Goal: Task Accomplishment & Management: Manage account settings

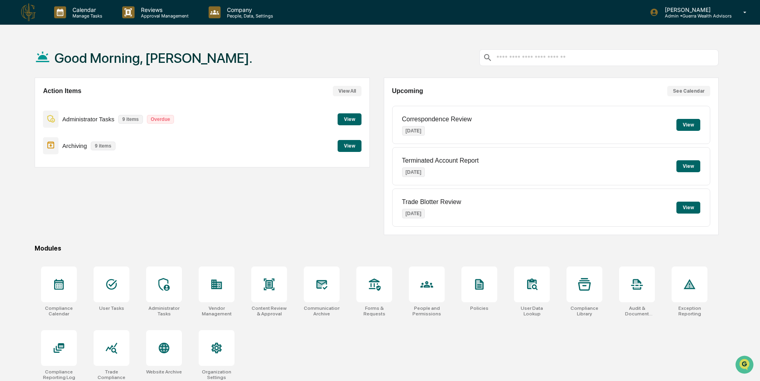
click at [681, 92] on button "See Calendar" at bounding box center [688, 91] width 43 height 10
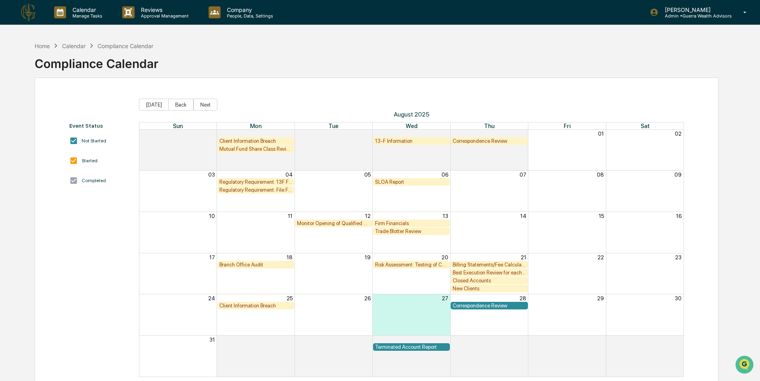
click at [461, 289] on div "New Clients" at bounding box center [489, 289] width 73 height 6
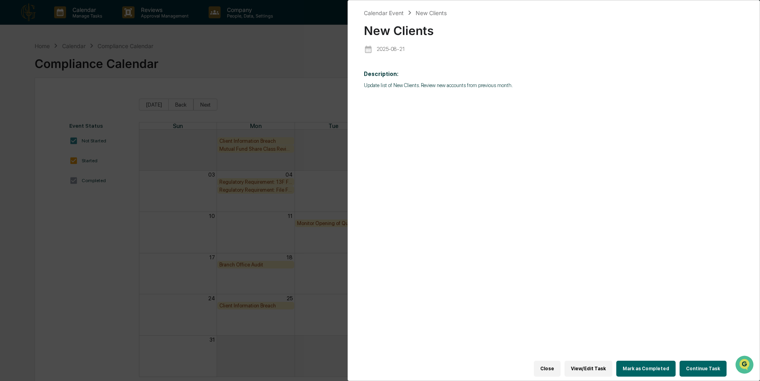
click at [317, 182] on div "Calendar Event New Clients New Clients [DATE] Description: Update list of New C…" at bounding box center [380, 190] width 760 height 381
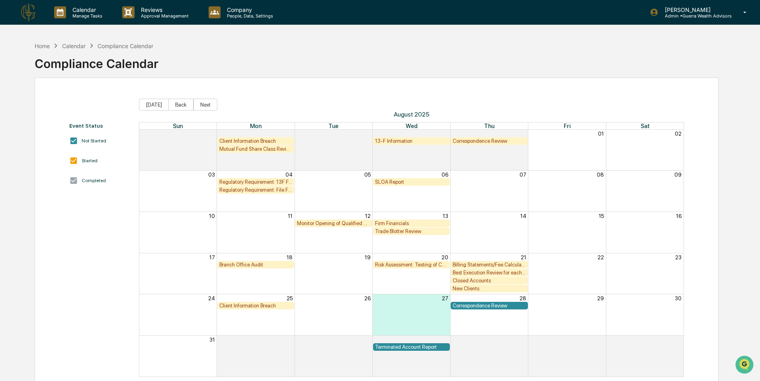
click at [483, 273] on div "Best Execution Review for each Custodian" at bounding box center [489, 273] width 73 height 6
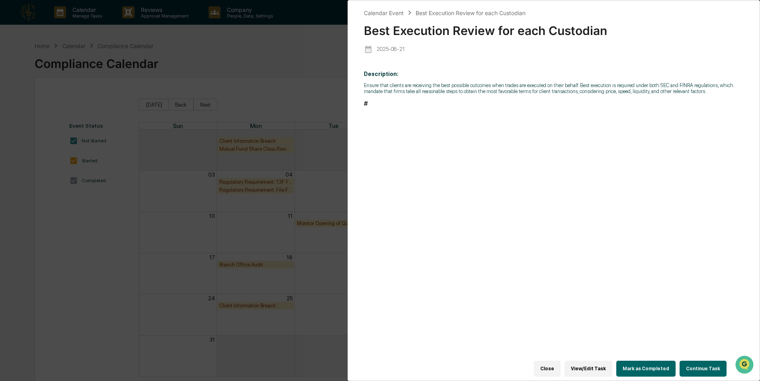
click at [365, 107] on h2 "#" at bounding box center [554, 104] width 380 height 8
click at [582, 365] on button "View/Edit Task" at bounding box center [589, 369] width 48 height 16
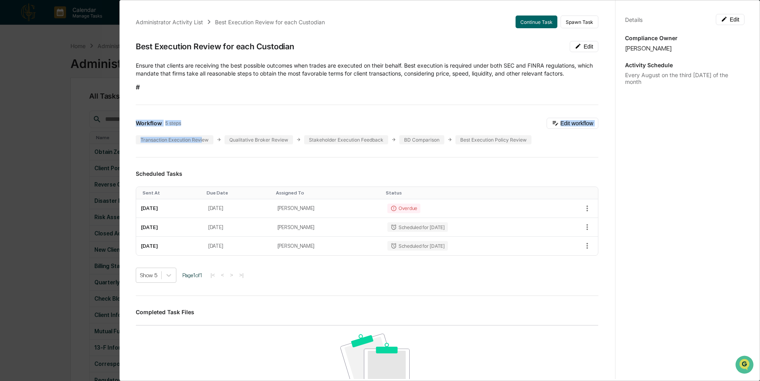
drag, startPoint x: 202, startPoint y: 141, endPoint x: 206, endPoint y: 157, distance: 16.0
click at [206, 157] on div "Administrator Activity List Best Execution Review for each Custodian Continue T…" at bounding box center [367, 280] width 482 height 549
click at [206, 156] on div "Administrator Activity List Best Execution Review for each Custodian Continue T…" at bounding box center [367, 280] width 482 height 549
click at [205, 137] on div "Transaction Execution Review" at bounding box center [175, 139] width 78 height 9
click at [264, 137] on div "Qualitative Broker Review" at bounding box center [259, 139] width 68 height 9
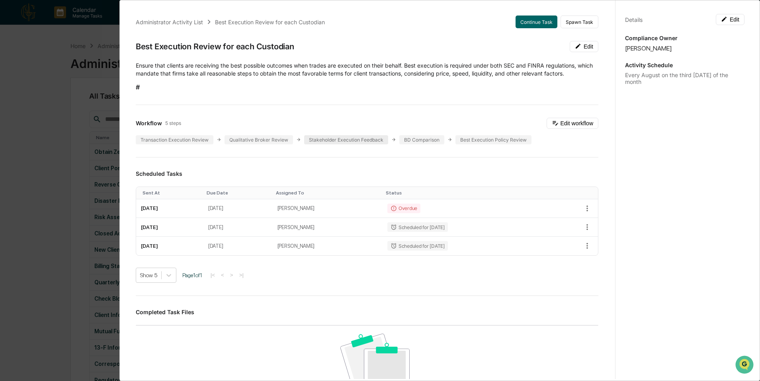
click at [334, 141] on div "Stakeholder Execution Feedback" at bounding box center [346, 139] width 84 height 9
click at [426, 133] on div "Workflow 5 steps Edit workflow Transaction Execution Review Qualitative Broker …" at bounding box center [367, 131] width 463 height 27
click at [507, 137] on div "Best Execution Policy Review" at bounding box center [493, 139] width 76 height 9
click at [67, 128] on div "Administrator Activity List Best Execution Review for each Custodian Continue T…" at bounding box center [380, 190] width 760 height 381
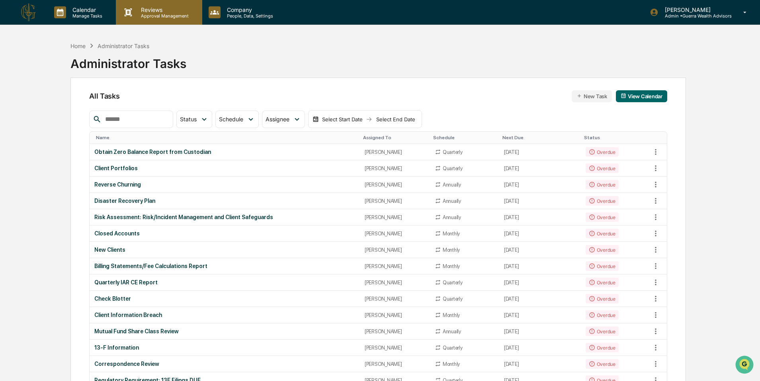
click at [160, 9] on p "Reviews" at bounding box center [164, 9] width 58 height 7
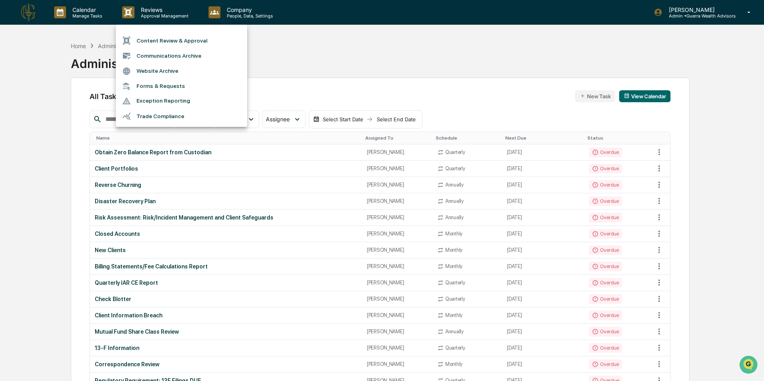
click at [157, 13] on div at bounding box center [382, 190] width 764 height 381
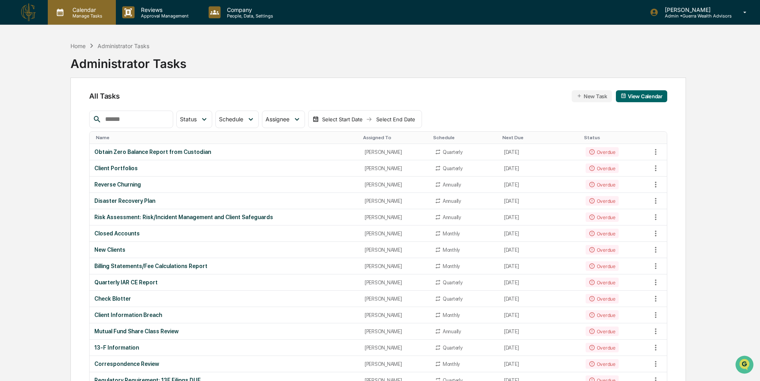
click at [88, 19] on div "Calendar Manage Tasks" at bounding box center [82, 12] width 68 height 25
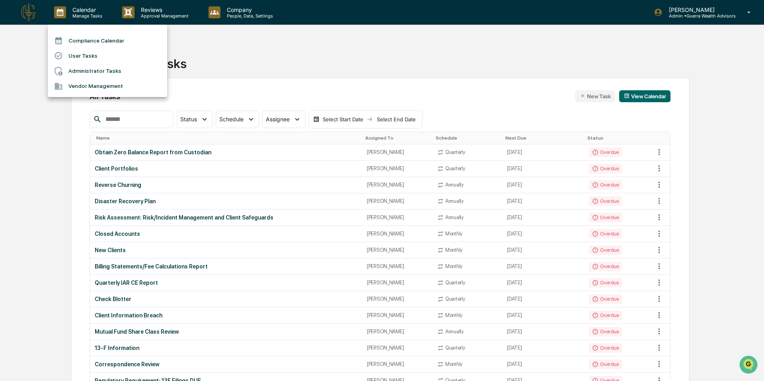
click at [141, 2] on div at bounding box center [382, 190] width 764 height 381
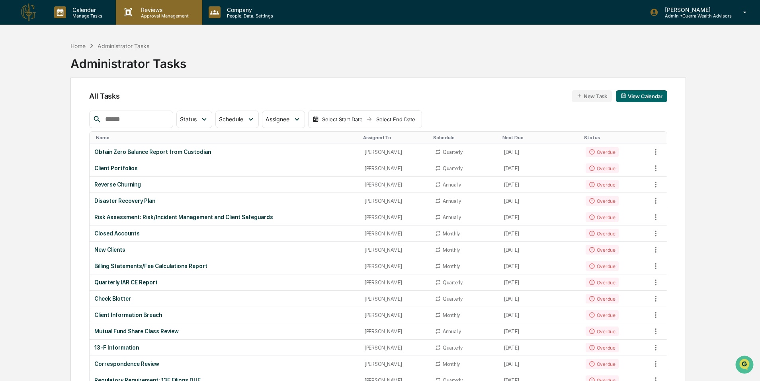
click at [142, 15] on p "Approval Management" at bounding box center [164, 16] width 58 height 6
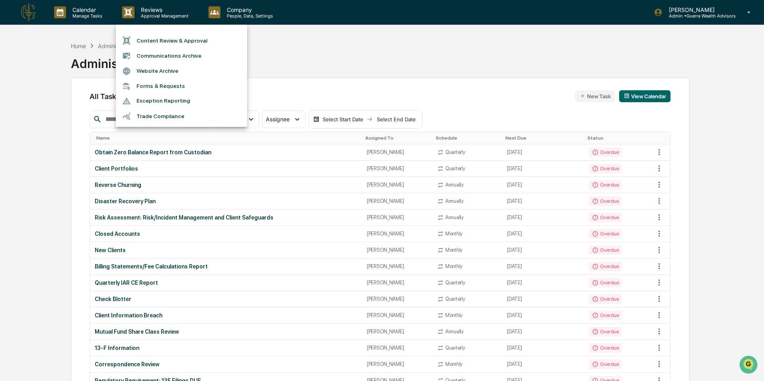
click at [160, 37] on li "Content Review & Approval" at bounding box center [181, 40] width 131 height 15
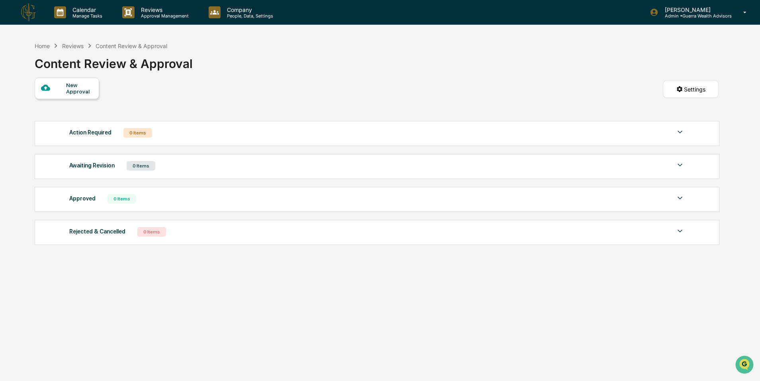
click at [674, 165] on div "Awaiting Revision 0 Items" at bounding box center [376, 165] width 615 height 11
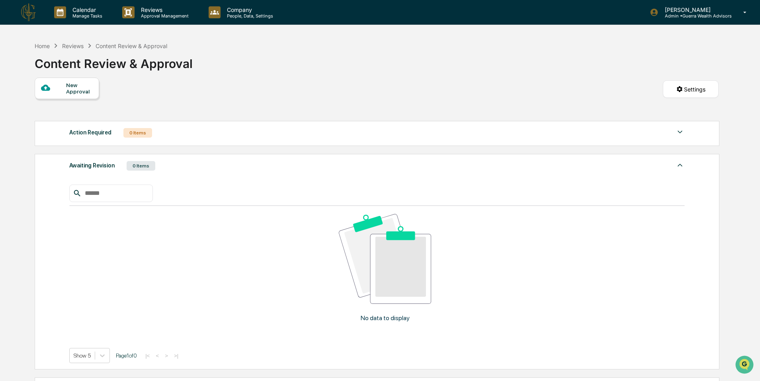
click at [674, 164] on div "Awaiting Revision 0 Items" at bounding box center [376, 165] width 615 height 11
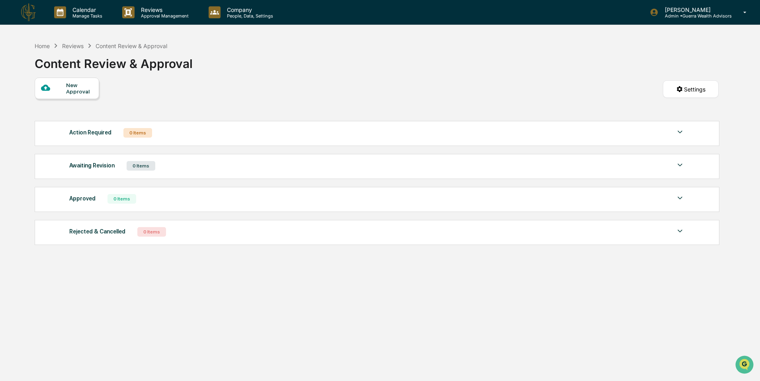
click at [680, 203] on img at bounding box center [680, 198] width 10 height 10
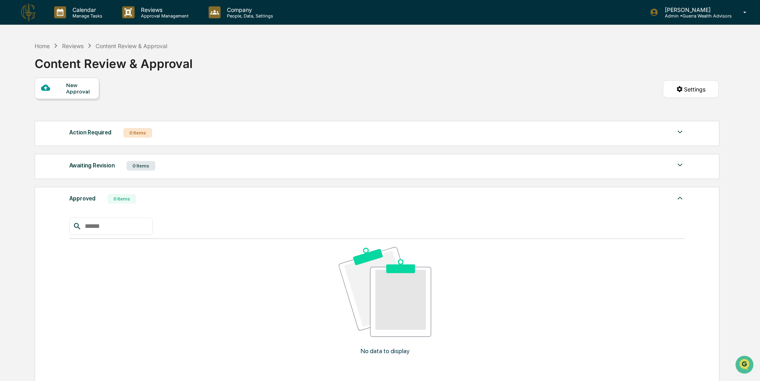
click at [680, 203] on img at bounding box center [680, 198] width 10 height 10
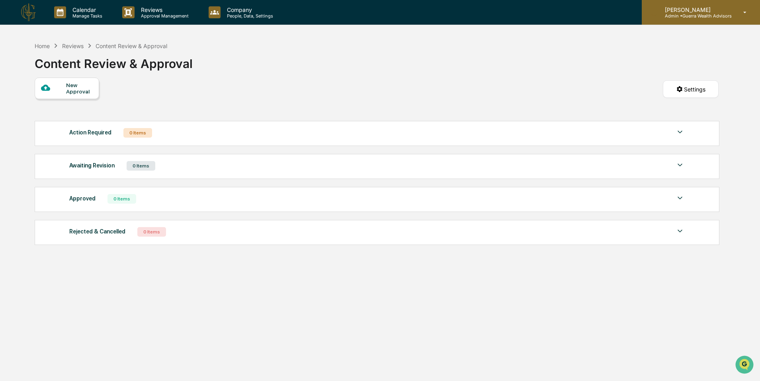
click at [707, 14] on p "Admin • Guerra Wealth Advisors" at bounding box center [694, 16] width 73 height 6
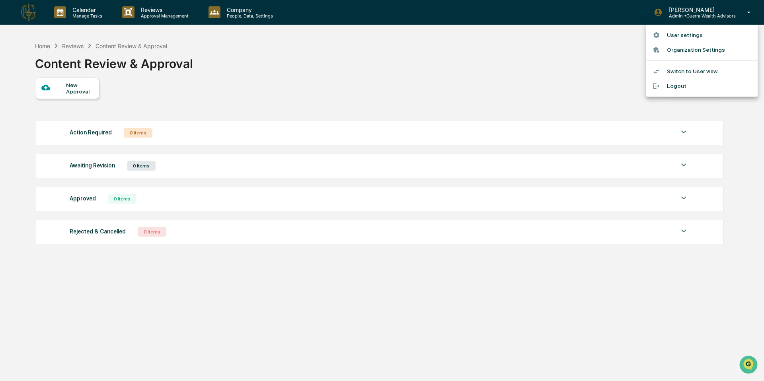
click at [419, 129] on div at bounding box center [382, 190] width 764 height 381
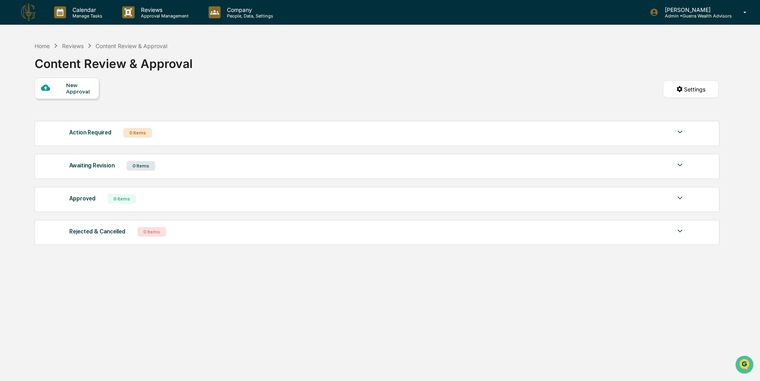
click at [23, 16] on img at bounding box center [28, 12] width 19 height 19
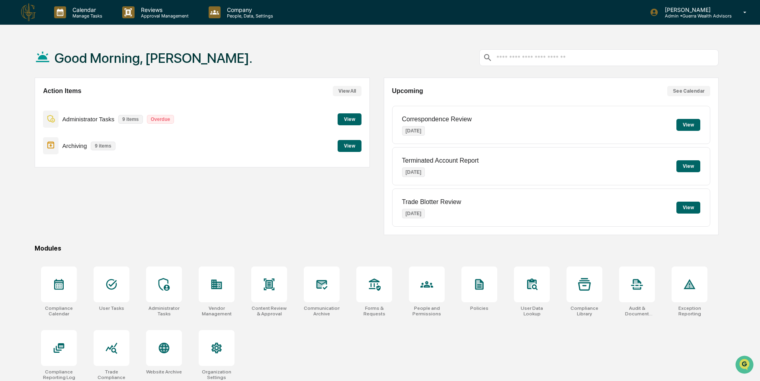
click at [343, 150] on button "View" at bounding box center [350, 146] width 24 height 12
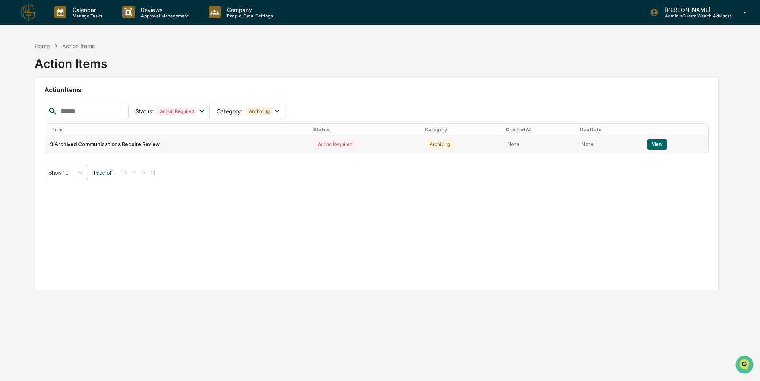
click at [340, 144] on div "Action Required" at bounding box center [335, 144] width 41 height 9
click at [473, 144] on td "Archiving" at bounding box center [462, 144] width 81 height 17
click at [662, 146] on button "View" at bounding box center [657, 144] width 20 height 10
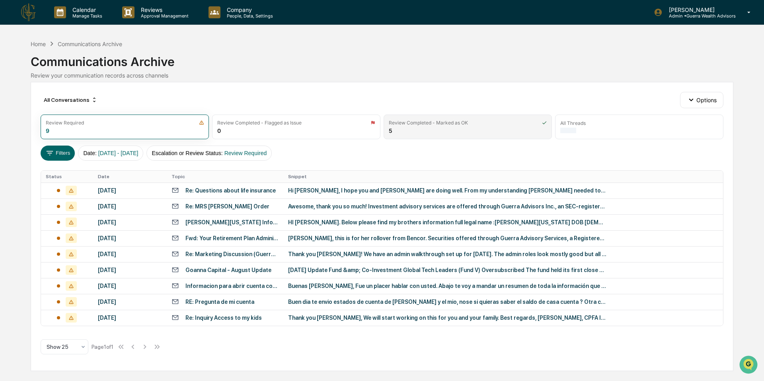
click at [404, 131] on div "Review Completed - Marked as OK 5" at bounding box center [468, 127] width 168 height 25
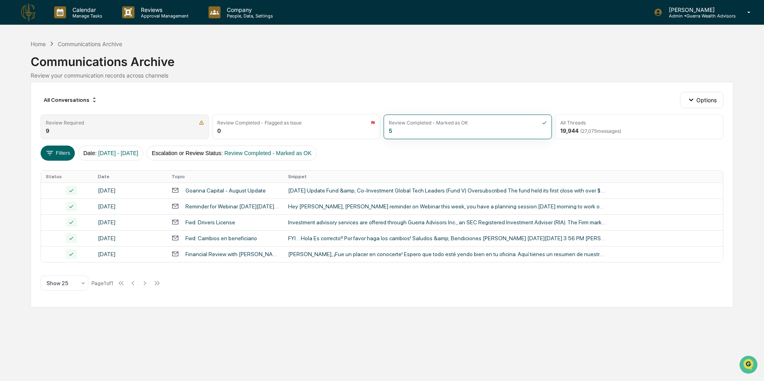
click at [145, 126] on div "Review Required 9" at bounding box center [125, 127] width 168 height 25
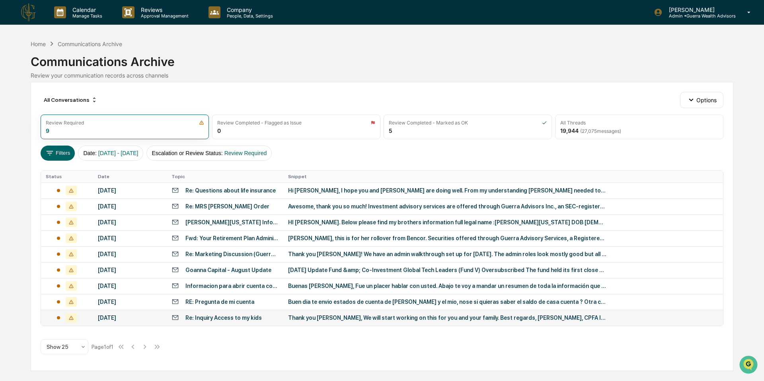
click at [253, 320] on div "Re: Inquiry Access to my kids" at bounding box center [224, 318] width 76 height 6
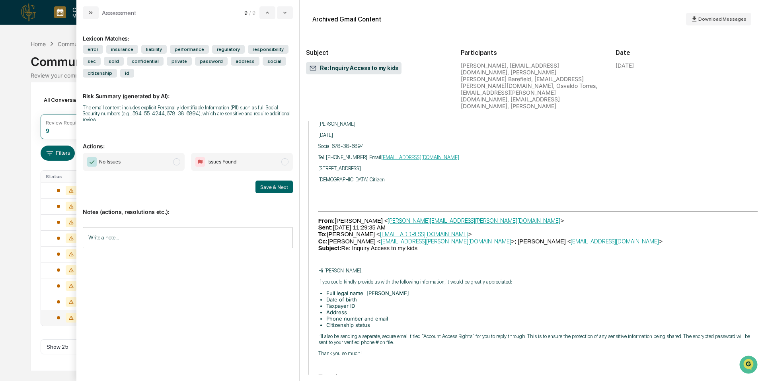
scroll to position [1214, 0]
click at [214, 166] on span "Issues Found" at bounding box center [221, 162] width 29 height 8
click at [160, 237] on input "Write a note..." at bounding box center [188, 237] width 210 height 21
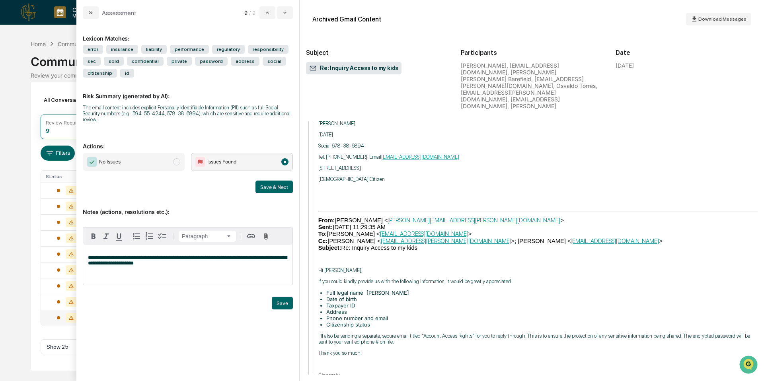
click at [148, 265] on span "**********" at bounding box center [187, 260] width 199 height 11
click at [151, 265] on span "**********" at bounding box center [187, 260] width 199 height 11
click at [193, 266] on p "**********" at bounding box center [188, 260] width 200 height 11
click at [279, 302] on button "Save" at bounding box center [282, 303] width 21 height 13
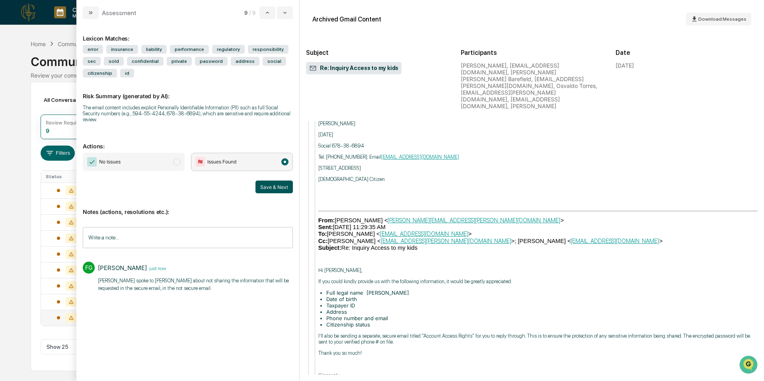
click at [269, 191] on button "Save & Next" at bounding box center [274, 187] width 37 height 13
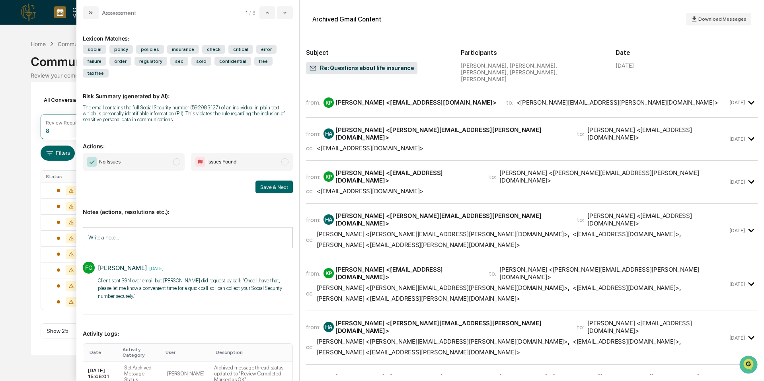
click at [160, 164] on span "No Issues" at bounding box center [134, 162] width 102 height 18
click at [274, 190] on button "Save & Next" at bounding box center [274, 187] width 37 height 13
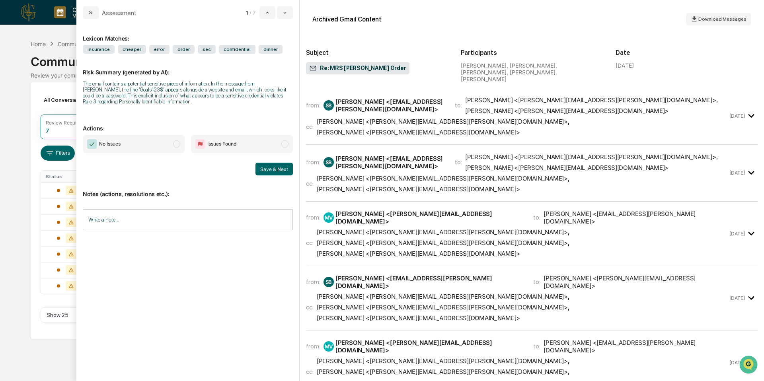
scroll to position [974, 0]
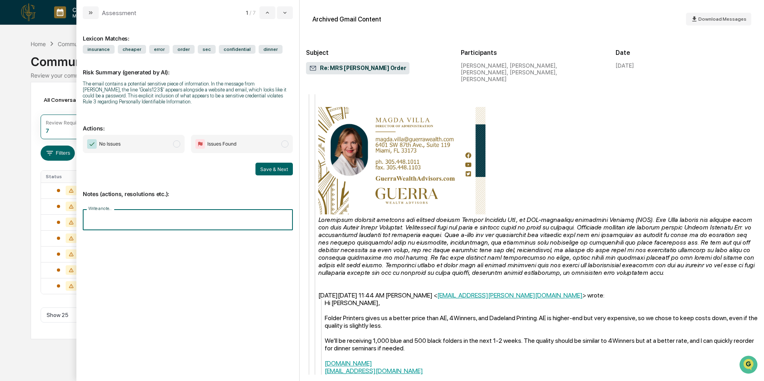
click at [162, 220] on input "Write a note..." at bounding box center [188, 219] width 210 height 21
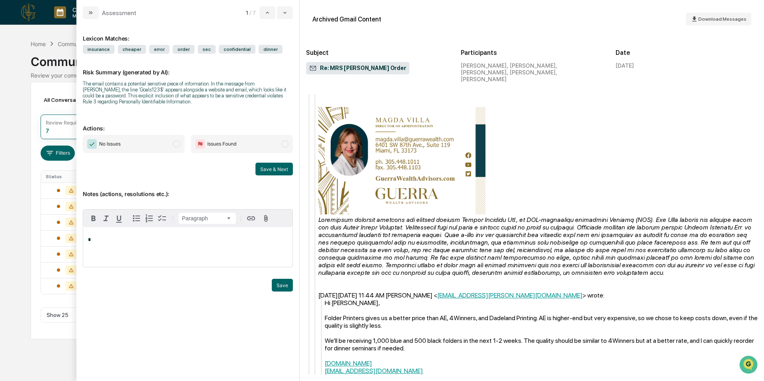
click at [149, 254] on div "*" at bounding box center [187, 247] width 209 height 40
click at [151, 144] on span "No Issues" at bounding box center [134, 144] width 102 height 18
click at [274, 288] on button "Save" at bounding box center [282, 285] width 21 height 13
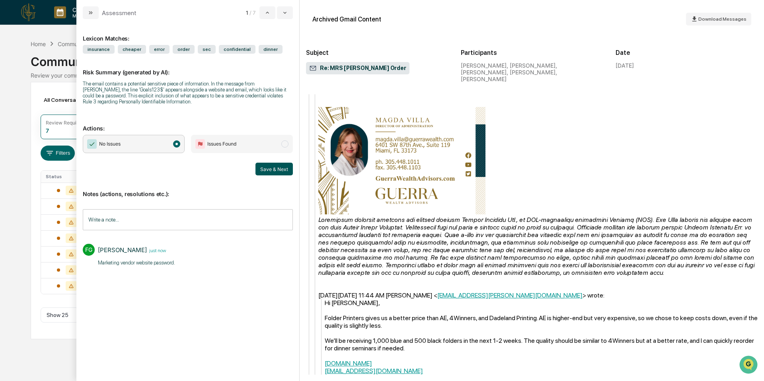
click at [276, 173] on button "Save & Next" at bounding box center [274, 169] width 37 height 13
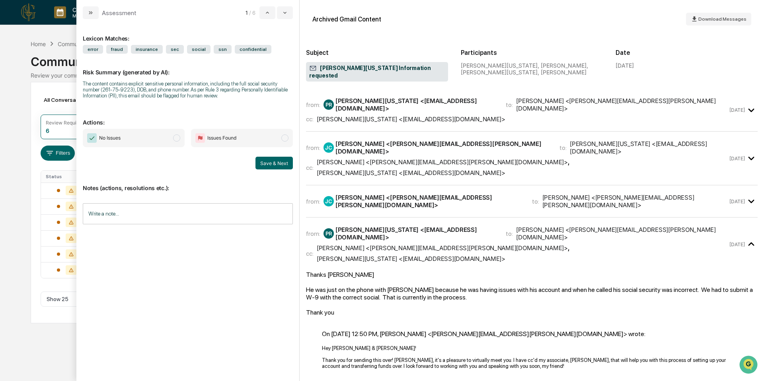
click at [147, 216] on input "Write a note..." at bounding box center [188, 213] width 210 height 21
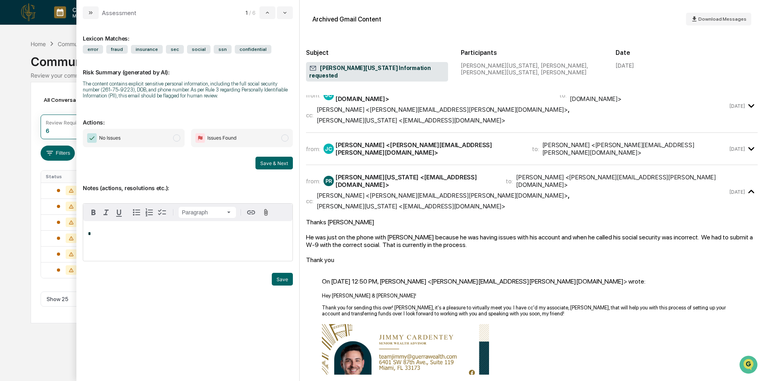
scroll to position [38, 0]
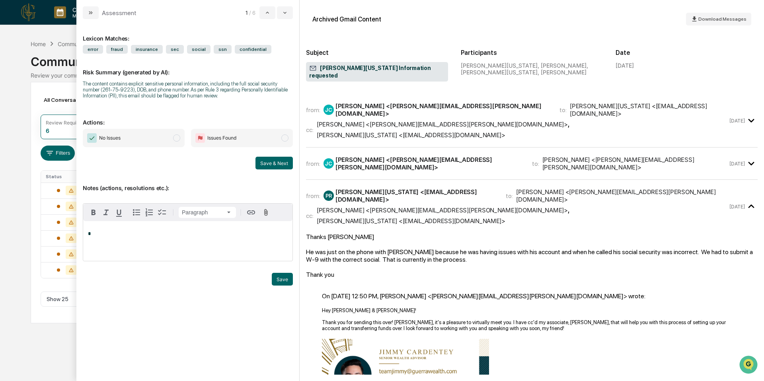
click at [384, 154] on div "from: [PERSON_NAME] <[PERSON_NAME][EMAIL_ADDRESS][PERSON_NAME][DOMAIN_NAME]> to…" at bounding box center [532, 163] width 452 height 19
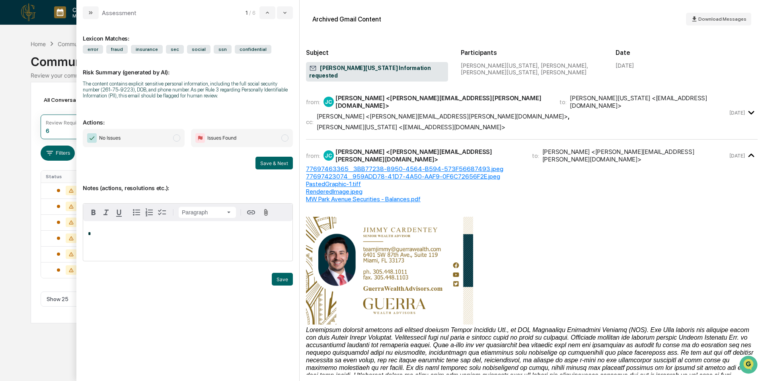
scroll to position [0, 0]
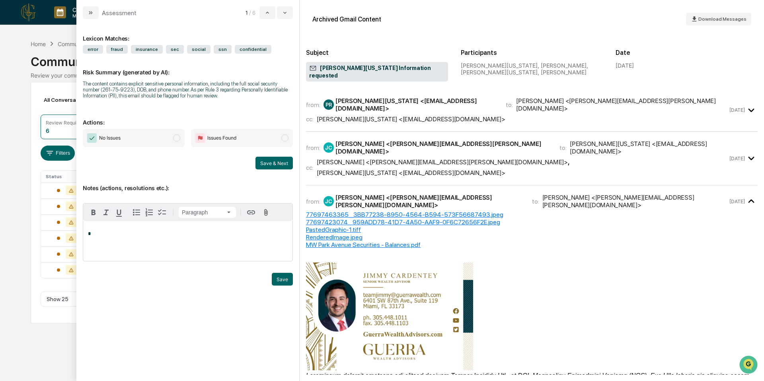
click at [389, 115] on div "[PERSON_NAME][US_STATE] <[EMAIL_ADDRESS][DOMAIN_NAME]>" at bounding box center [411, 119] width 189 height 8
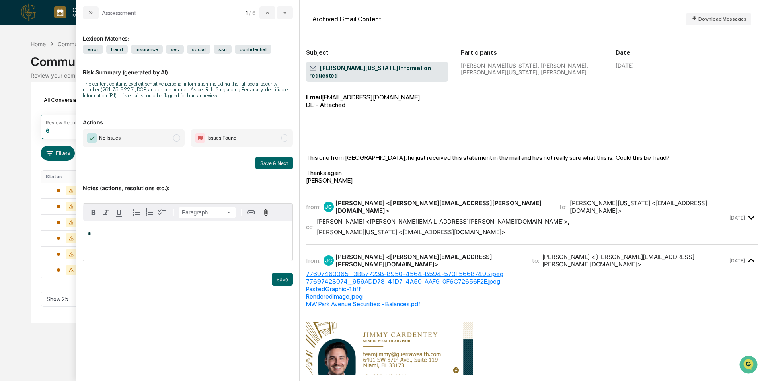
scroll to position [262, 0]
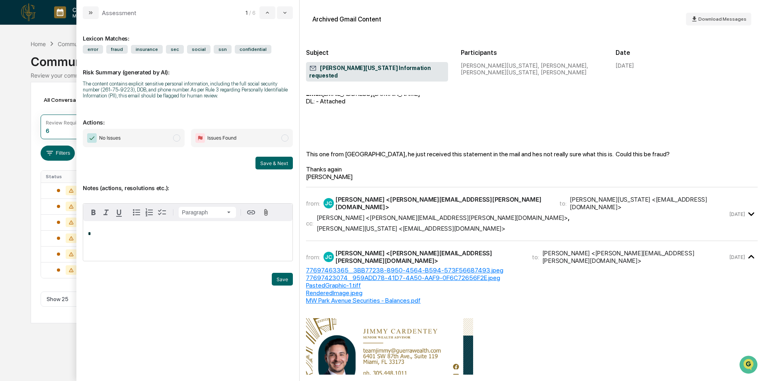
click at [386, 196] on div "from: [PERSON_NAME] <[PERSON_NAME][EMAIL_ADDRESS][PERSON_NAME][DOMAIN_NAME]> to…" at bounding box center [517, 214] width 422 height 37
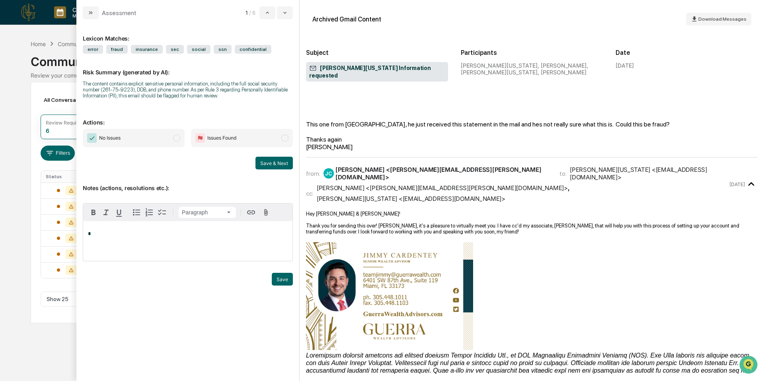
scroll to position [283, 0]
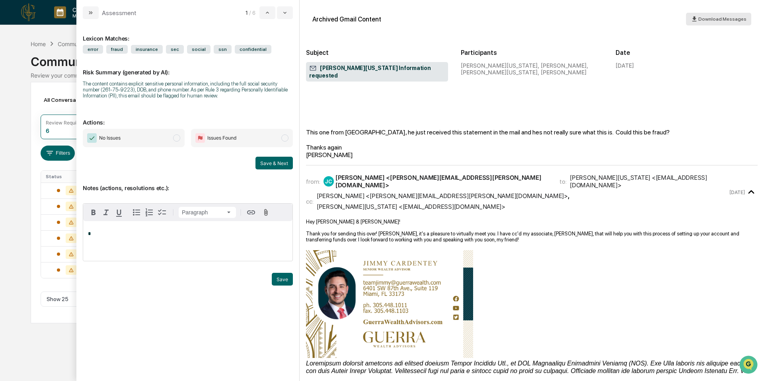
click at [701, 19] on span "Download Messages" at bounding box center [723, 19] width 48 height 6
click at [256, 144] on span "Issues Found" at bounding box center [242, 138] width 102 height 18
click at [233, 231] on div "*" at bounding box center [187, 241] width 209 height 40
click at [281, 279] on button "Save" at bounding box center [282, 279] width 21 height 13
click at [173, 236] on p "*" at bounding box center [188, 234] width 200 height 6
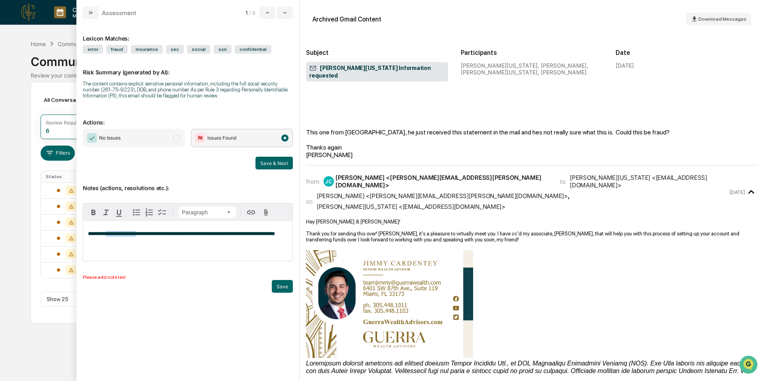
drag, startPoint x: 106, startPoint y: 236, endPoint x: 144, endPoint y: 236, distance: 37.8
click at [144, 236] on span "**********" at bounding box center [181, 233] width 187 height 5
click at [197, 240] on p "**********" at bounding box center [188, 236] width 200 height 11
click at [285, 289] on button "Save" at bounding box center [282, 286] width 21 height 13
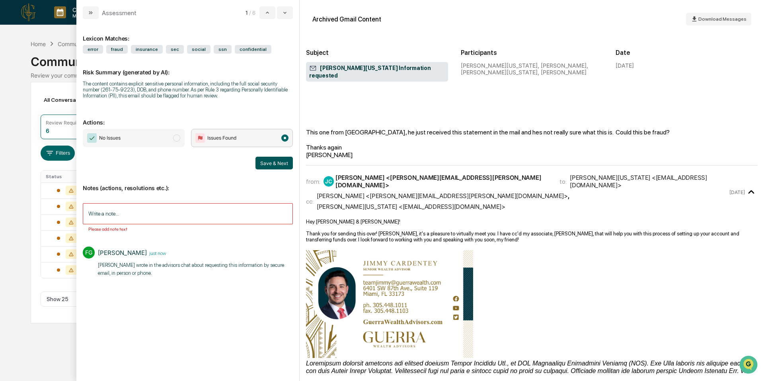
click at [275, 166] on button "Save & Next" at bounding box center [274, 163] width 37 height 13
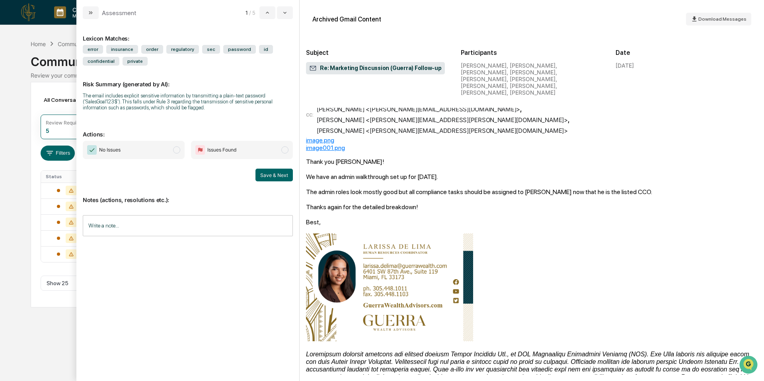
scroll to position [905, 0]
click at [153, 157] on span "No Issues" at bounding box center [134, 150] width 102 height 18
click at [179, 231] on input "Write a note..." at bounding box center [188, 225] width 210 height 21
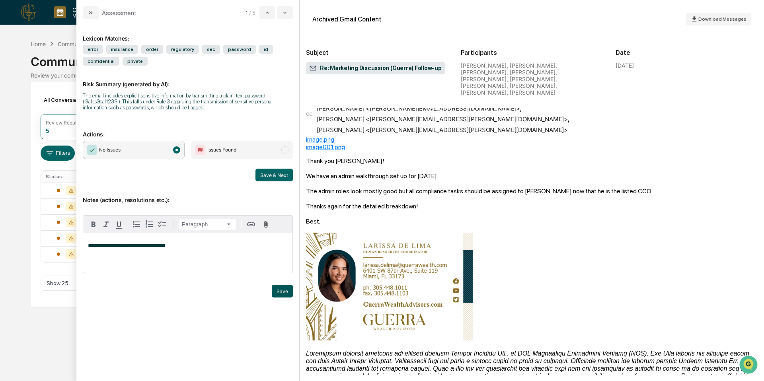
click at [280, 289] on button "Save" at bounding box center [282, 291] width 21 height 13
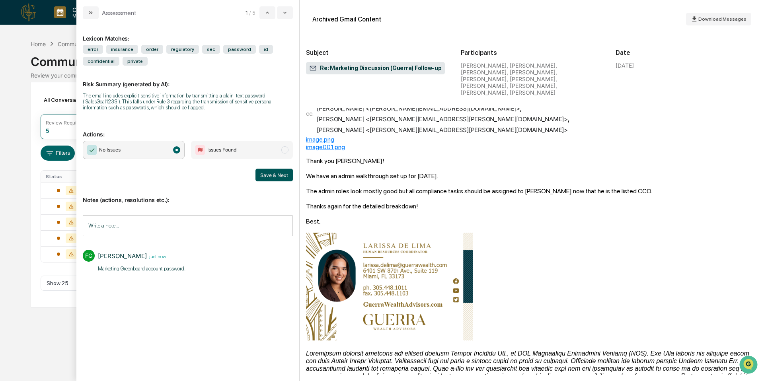
click at [278, 175] on button "Save & Next" at bounding box center [274, 175] width 37 height 13
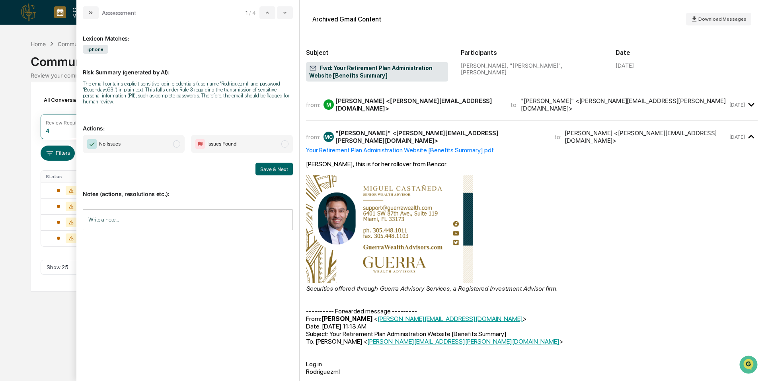
click at [413, 109] on div "from: M [PERSON_NAME] <[PERSON_NAME][EMAIL_ADDRESS][DOMAIN_NAME]> to: "[PERSON_…" at bounding box center [532, 104] width 452 height 19
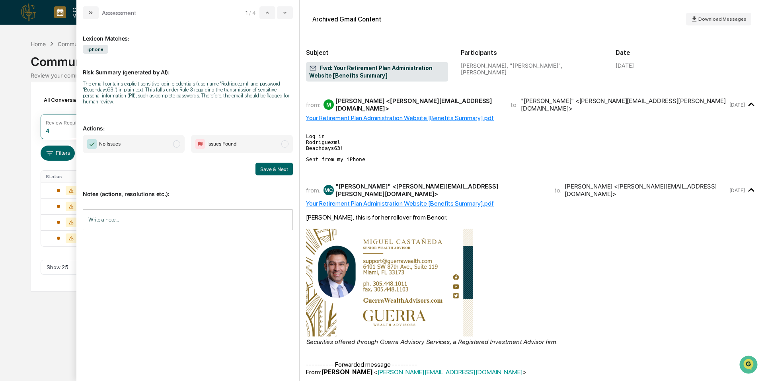
click at [247, 146] on span "Issues Found" at bounding box center [242, 144] width 102 height 18
click at [205, 217] on input "Write a note..." at bounding box center [188, 219] width 210 height 21
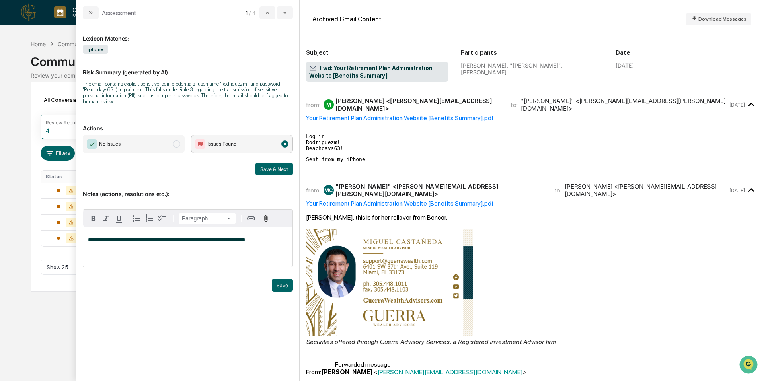
click at [274, 249] on div "**********" at bounding box center [187, 247] width 209 height 40
click at [203, 242] on span "**********" at bounding box center [166, 239] width 157 height 5
click at [189, 248] on p "**********" at bounding box center [188, 242] width 200 height 11
click at [282, 289] on button "Save" at bounding box center [282, 285] width 21 height 13
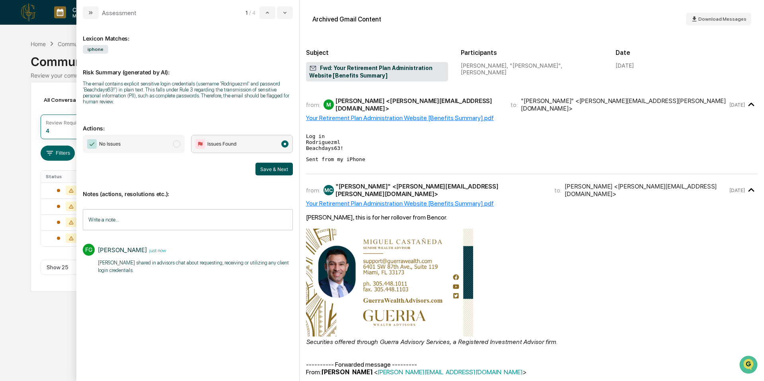
click at [278, 174] on button "Save & Next" at bounding box center [274, 169] width 37 height 13
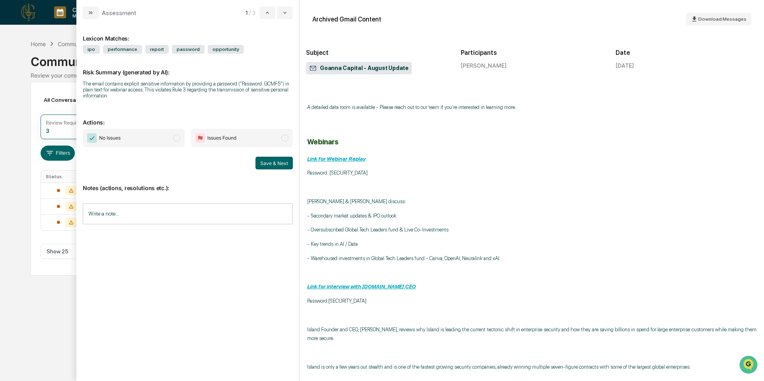
scroll to position [254, 0]
click at [201, 213] on input "Write a note..." at bounding box center [188, 213] width 210 height 21
click at [162, 133] on span "No Issues" at bounding box center [134, 138] width 102 height 18
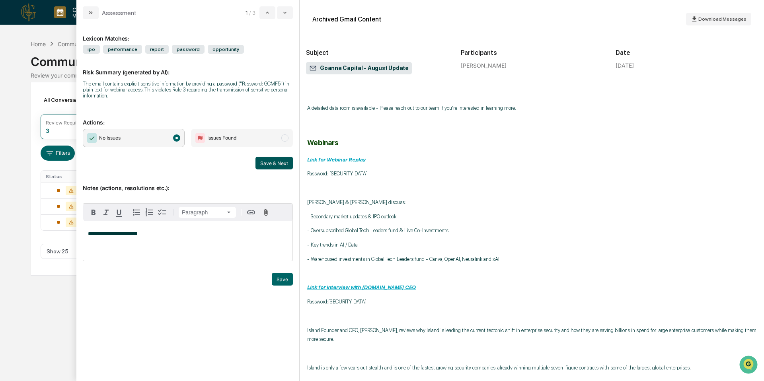
click at [266, 163] on button "Save & Next" at bounding box center [274, 163] width 37 height 13
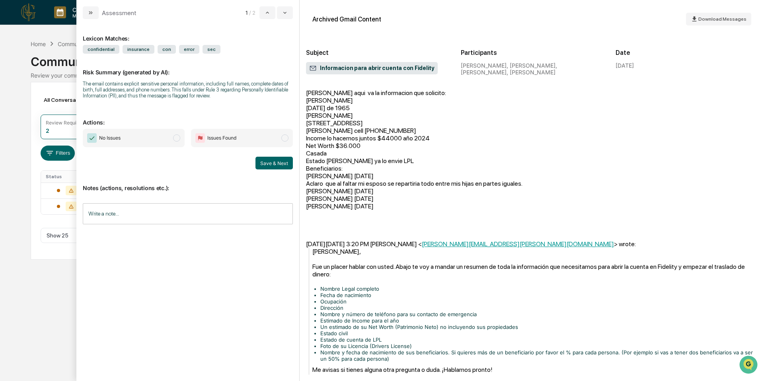
scroll to position [344, 0]
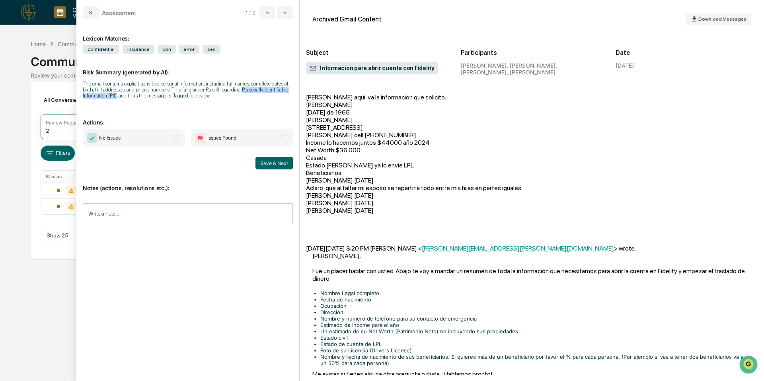
drag, startPoint x: 199, startPoint y: 99, endPoint x: 107, endPoint y: 97, distance: 91.2
click at [107, 97] on div "The email contains explicit sensitive personal information, including full name…" at bounding box center [188, 90] width 210 height 18
copy div "Personally Identifiable Information (PII)"
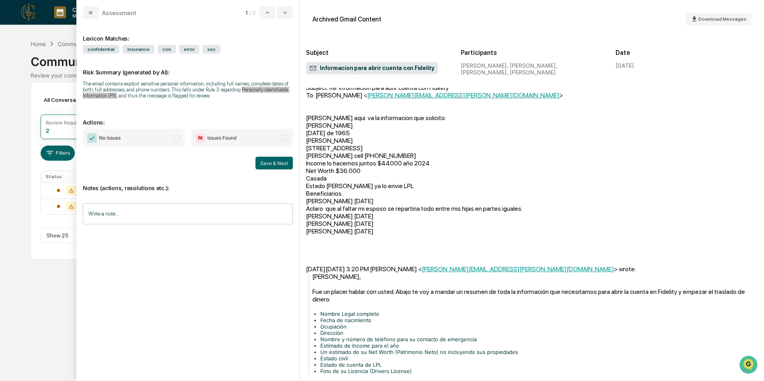
scroll to position [322, 0]
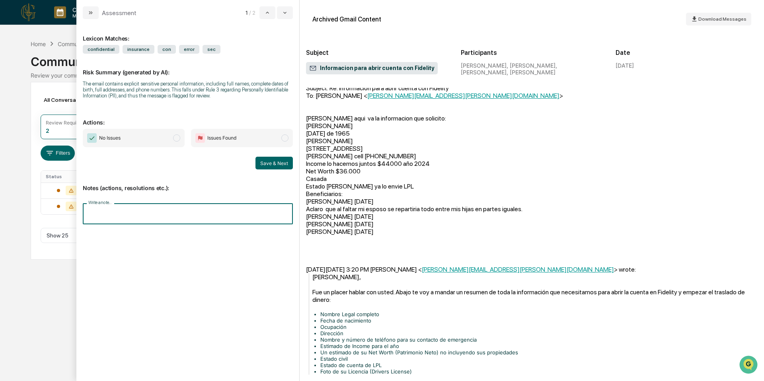
click at [169, 218] on input "Write a note..." at bounding box center [188, 213] width 210 height 21
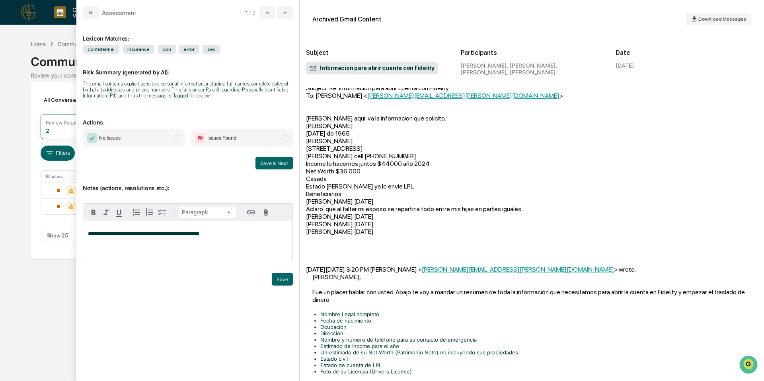
click at [199, 236] on span "**********" at bounding box center [143, 233] width 111 height 5
click at [236, 238] on div "**********" at bounding box center [187, 241] width 209 height 40
click at [222, 237] on p "**********" at bounding box center [188, 234] width 200 height 6
click at [219, 142] on span "Issues Found" at bounding box center [221, 138] width 29 height 8
click at [286, 170] on button "Save & Next" at bounding box center [274, 163] width 37 height 13
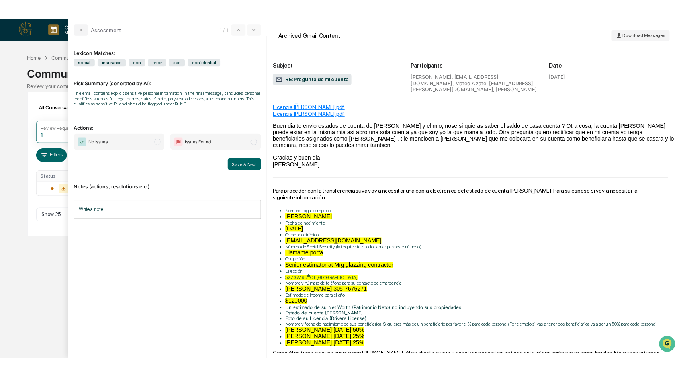
scroll to position [262, 0]
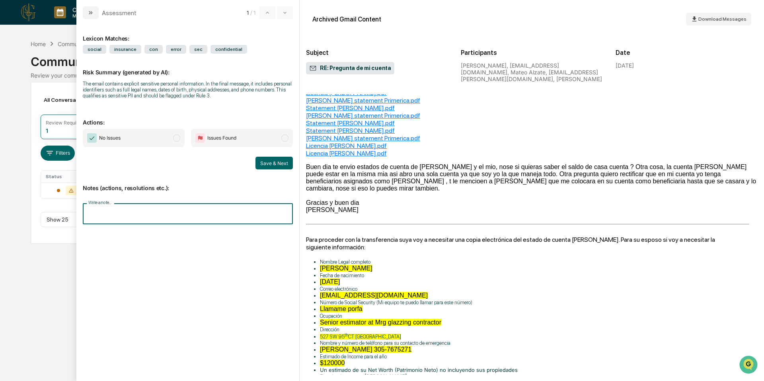
click at [121, 219] on input "Write a note..." at bounding box center [188, 213] width 210 height 21
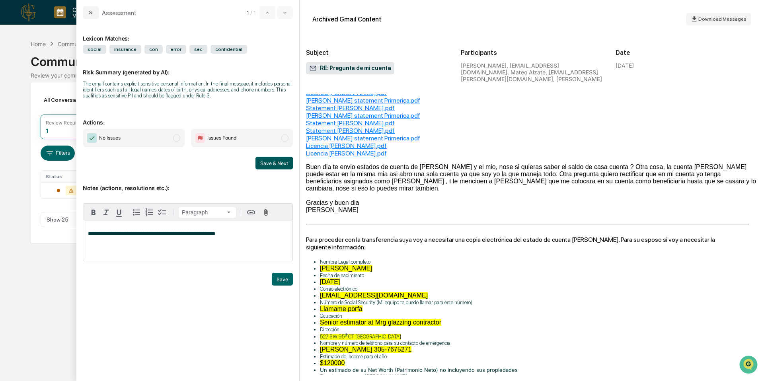
click at [265, 164] on button "Save & Next" at bounding box center [274, 163] width 37 height 13
click at [283, 280] on button "Save" at bounding box center [282, 279] width 21 height 13
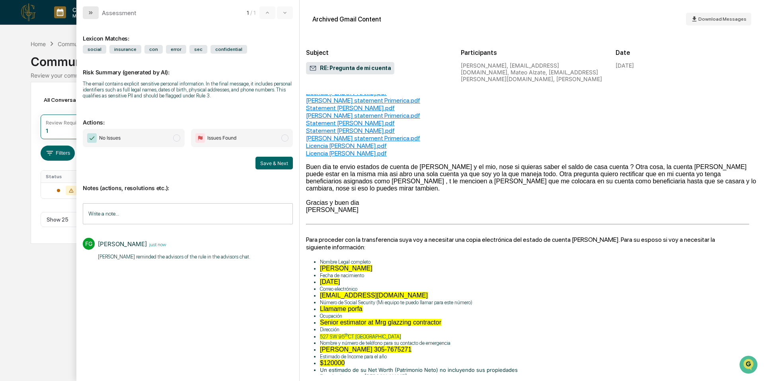
click at [94, 10] on icon "modal" at bounding box center [91, 13] width 6 height 6
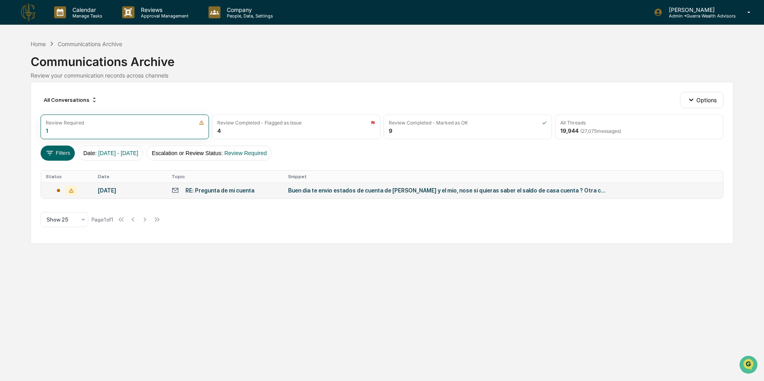
click at [231, 190] on div "RE: Pregunta de mi cuenta" at bounding box center [220, 191] width 69 height 6
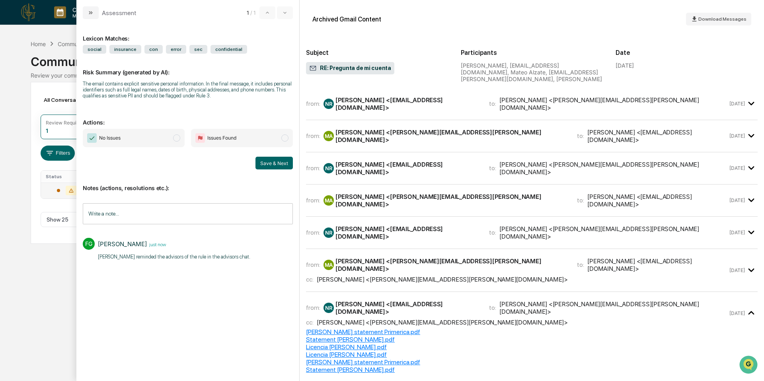
click at [234, 139] on span "Issues Found" at bounding box center [221, 138] width 29 height 8
click at [274, 166] on button "Save & Next" at bounding box center [274, 163] width 37 height 13
